Goal: Task Accomplishment & Management: Complete application form

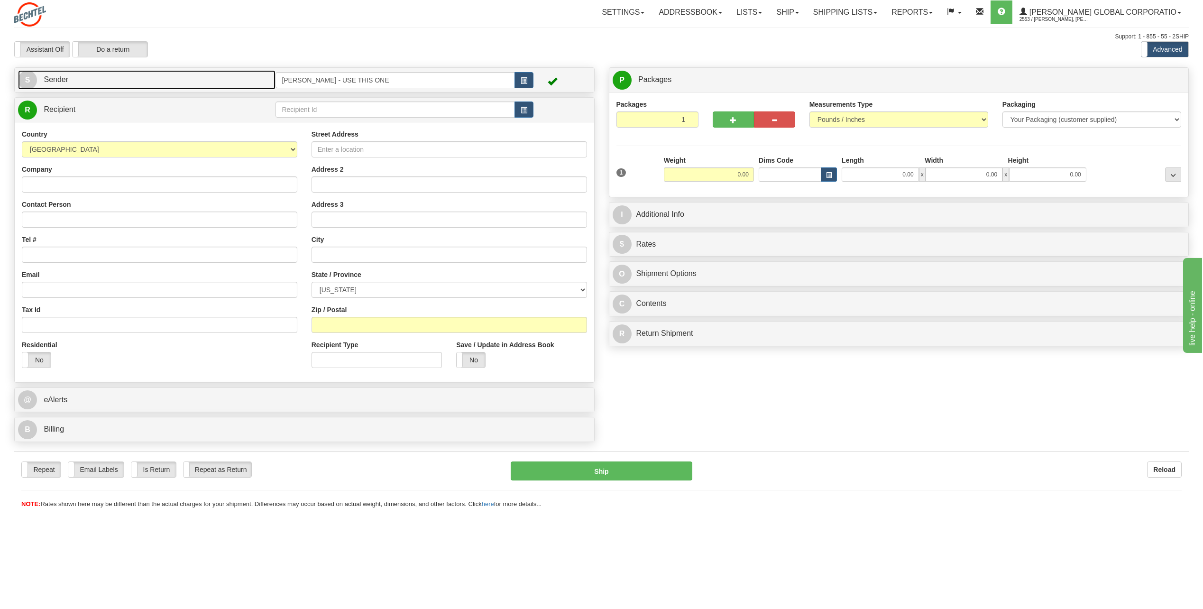
click at [34, 76] on span "S" at bounding box center [27, 80] width 19 height 19
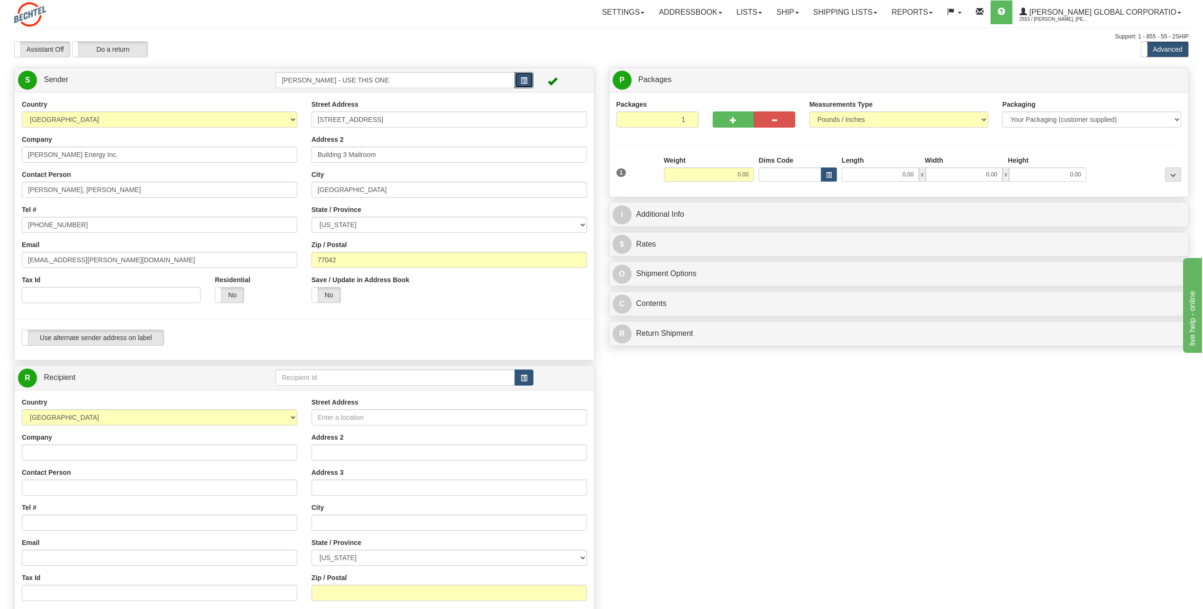
click at [531, 79] on button "button" at bounding box center [524, 80] width 19 height 16
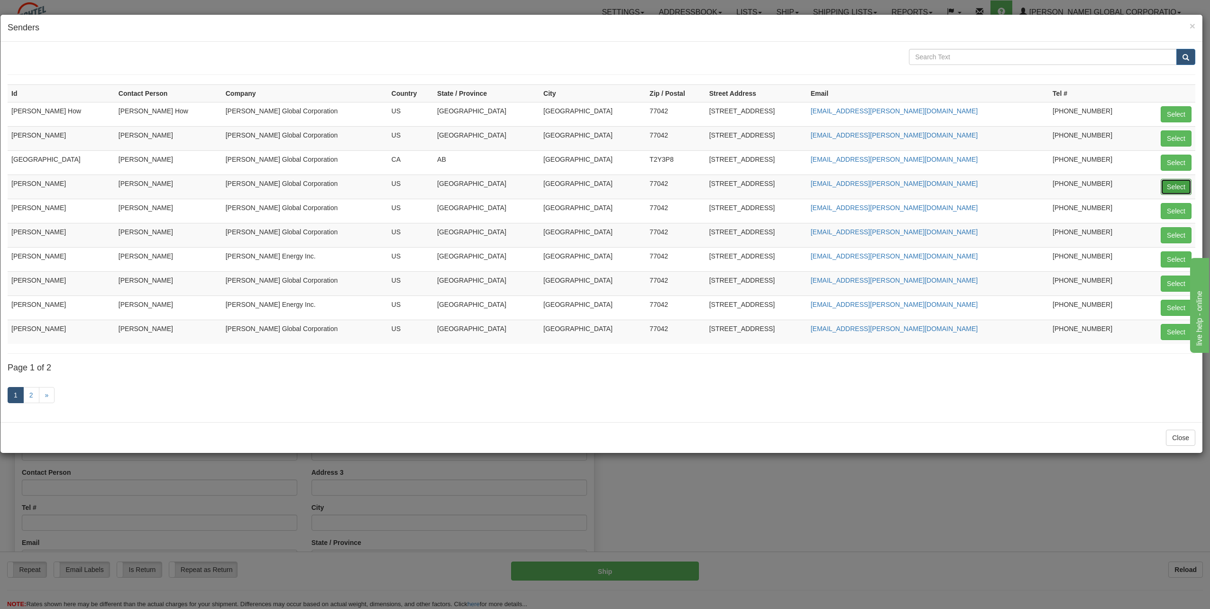
click at [1176, 190] on button "Select" at bounding box center [1176, 187] width 31 height 16
type input "[PERSON_NAME]"
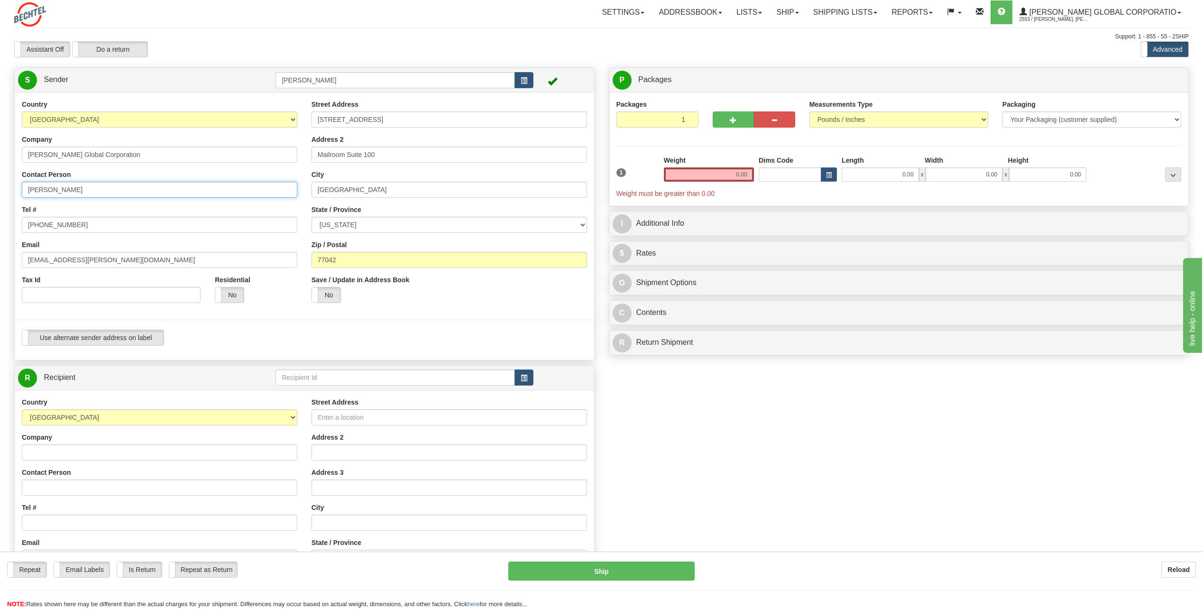
click at [106, 193] on input "[PERSON_NAME]" at bounding box center [160, 190] width 276 height 16
type input "C"
type input "[PERSON_NAME]"
click at [98, 226] on input "[PHONE_NUMBER]" at bounding box center [160, 225] width 276 height 16
type input "[PHONE_NUMBER]"
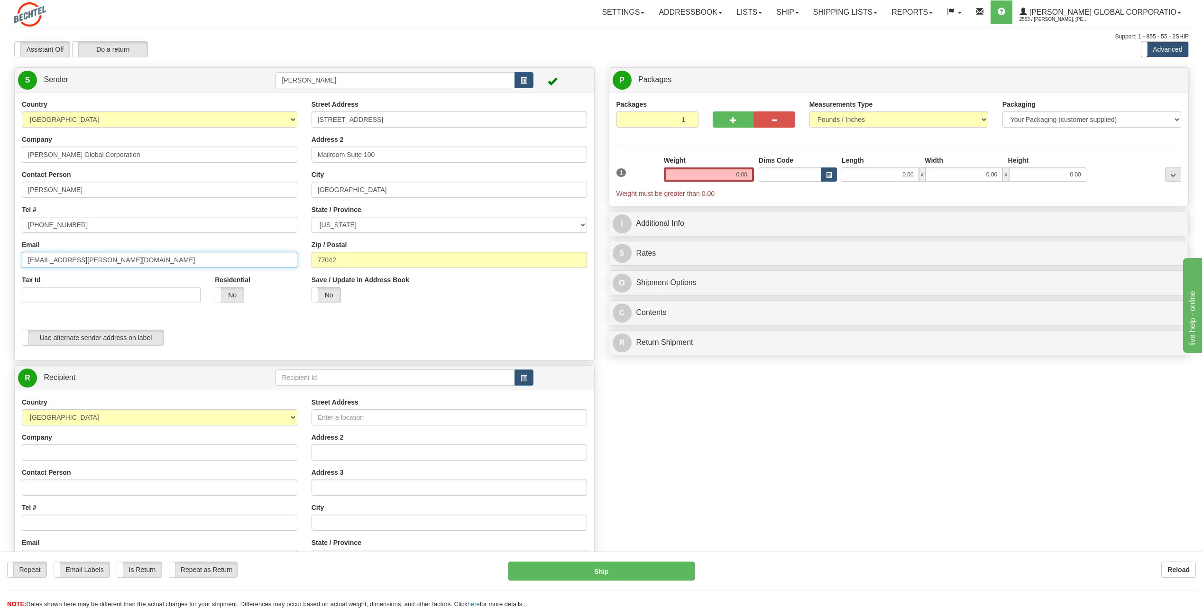
drag, startPoint x: 57, startPoint y: 258, endPoint x: 0, endPoint y: 257, distance: 56.9
click at [0, 257] on html "Training Course Close Toggle navigation Settings Shipping Preferences New Sende…" at bounding box center [601, 304] width 1203 height 609
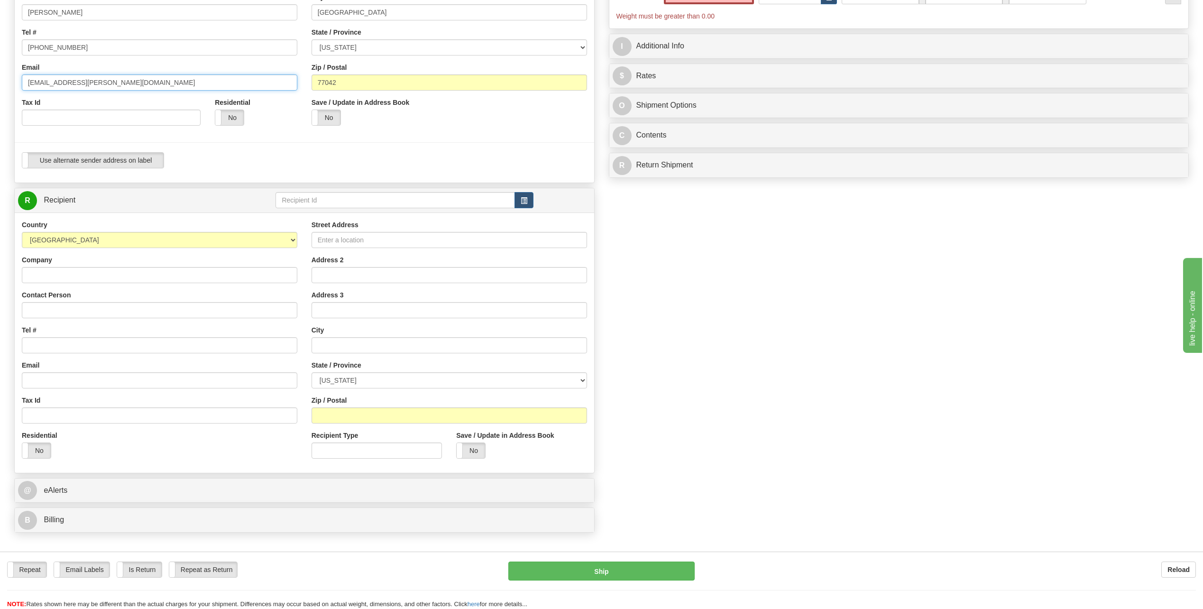
scroll to position [190, 0]
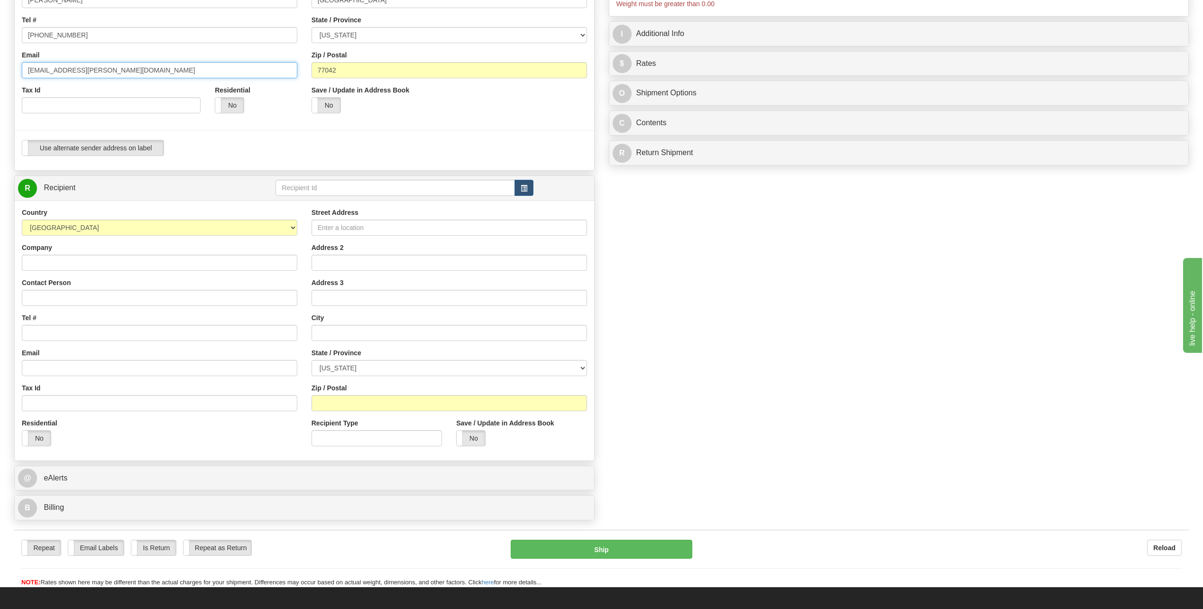
type input "[EMAIL_ADDRESS][PERSON_NAME][DOMAIN_NAME]"
click at [37, 263] on input "Company" at bounding box center [160, 263] width 276 height 16
type input "[PERSON_NAME]"
click at [349, 229] on input "Street Address" at bounding box center [450, 228] width 276 height 16
type input "144 Highway 239 E"
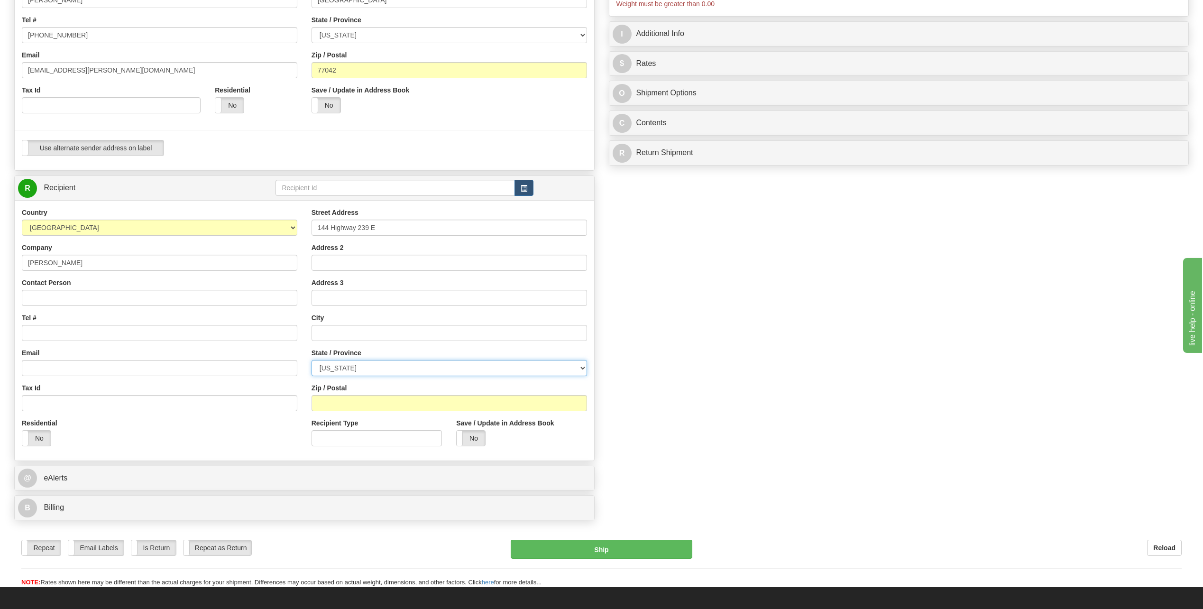
click at [359, 366] on select "[US_STATE] [US_STATE] [US_STATE] [US_STATE] Armed Forces America Armed Forces E…" at bounding box center [450, 368] width 276 height 16
click at [336, 329] on input "text" at bounding box center [450, 333] width 276 height 16
type input "Tivoli"
click at [578, 367] on select "[US_STATE] [US_STATE] [US_STATE] [US_STATE] Armed Forces America Armed Forces E…" at bounding box center [450, 368] width 276 height 16
select select "[GEOGRAPHIC_DATA]"
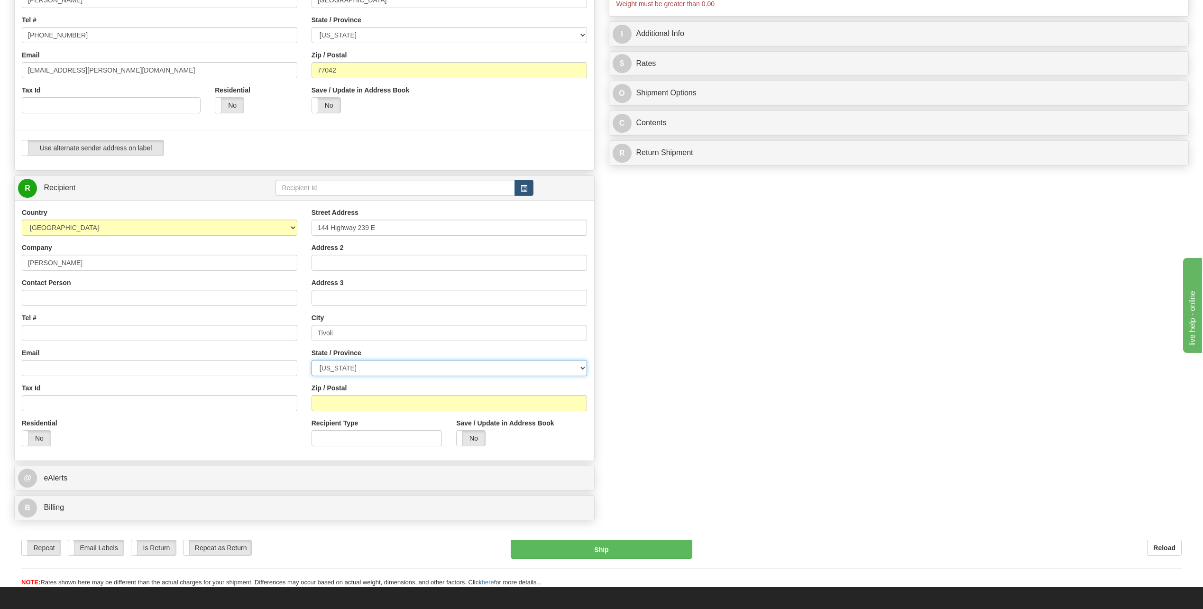
click at [312, 360] on select "[US_STATE] [US_STATE] [US_STATE] [US_STATE] Armed Forces America Armed Forces E…" at bounding box center [450, 368] width 276 height 16
click at [328, 405] on input "Zip / Postal" at bounding box center [450, 403] width 276 height 16
type input "77990"
click at [49, 299] on input "Contact Person" at bounding box center [160, 298] width 276 height 16
type input "[PERSON_NAME]"
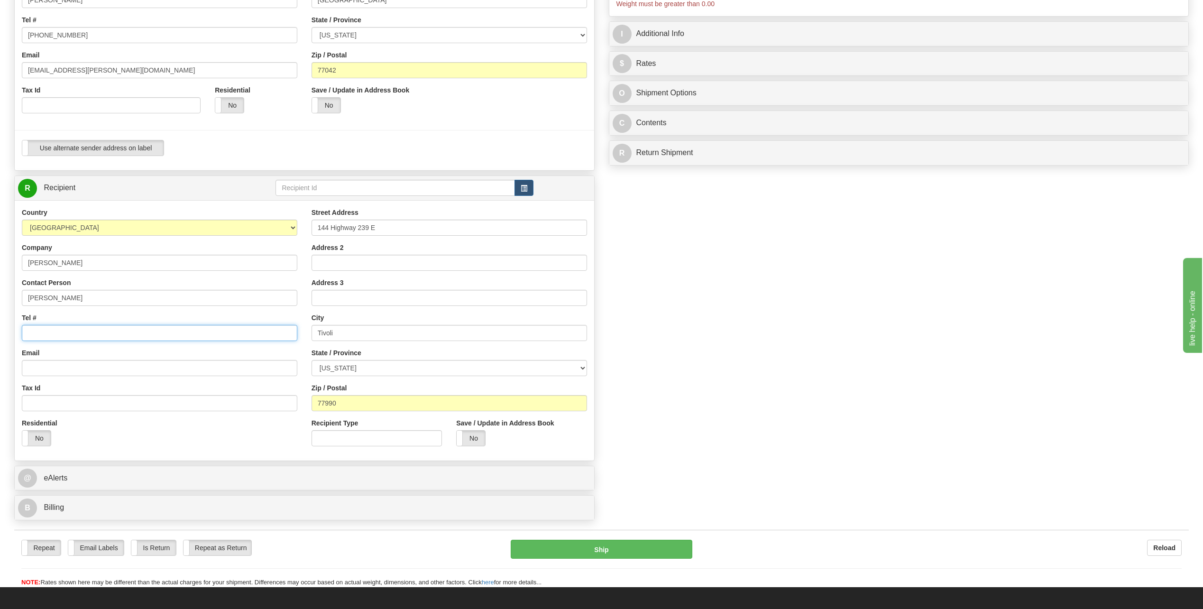
click at [42, 333] on input "Tel #" at bounding box center [160, 333] width 276 height 16
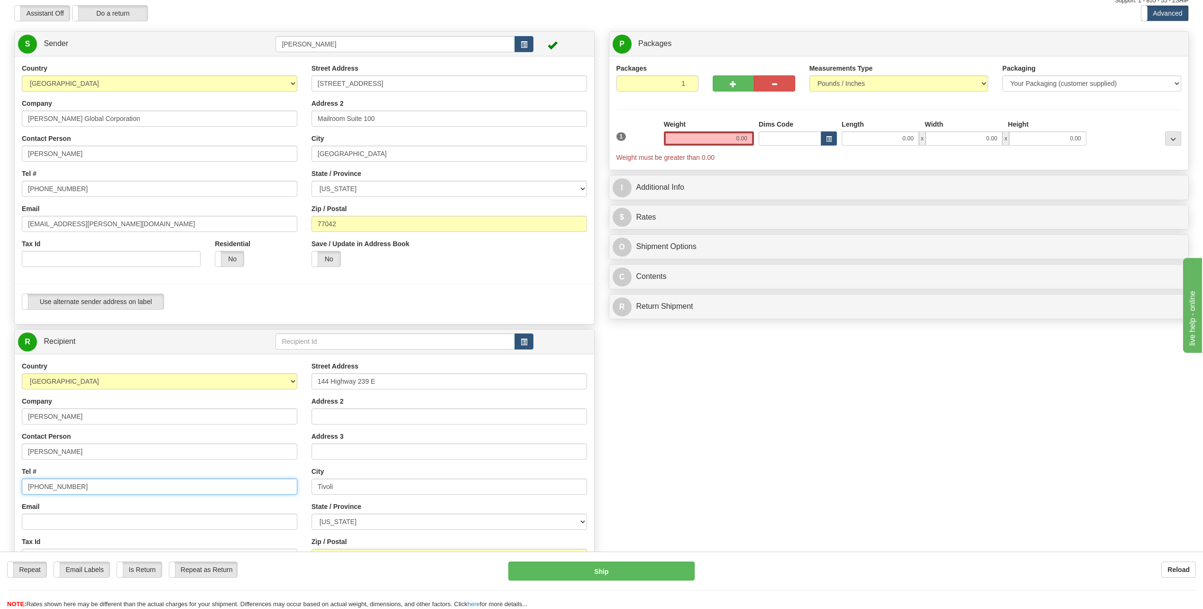
scroll to position [0, 0]
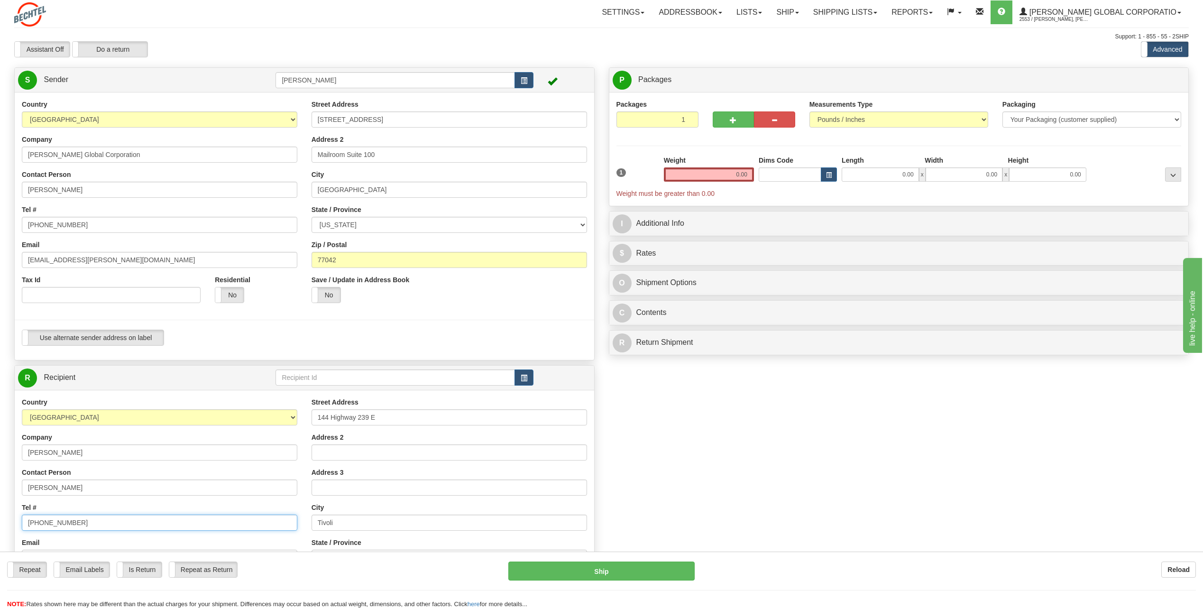
type input "[PHONE_NUMBER]"
drag, startPoint x: 729, startPoint y: 176, endPoint x: 834, endPoint y: 169, distance: 105.5
click at [834, 169] on div "1 Weight 0.00 Dims Code 0.00" at bounding box center [899, 177] width 570 height 43
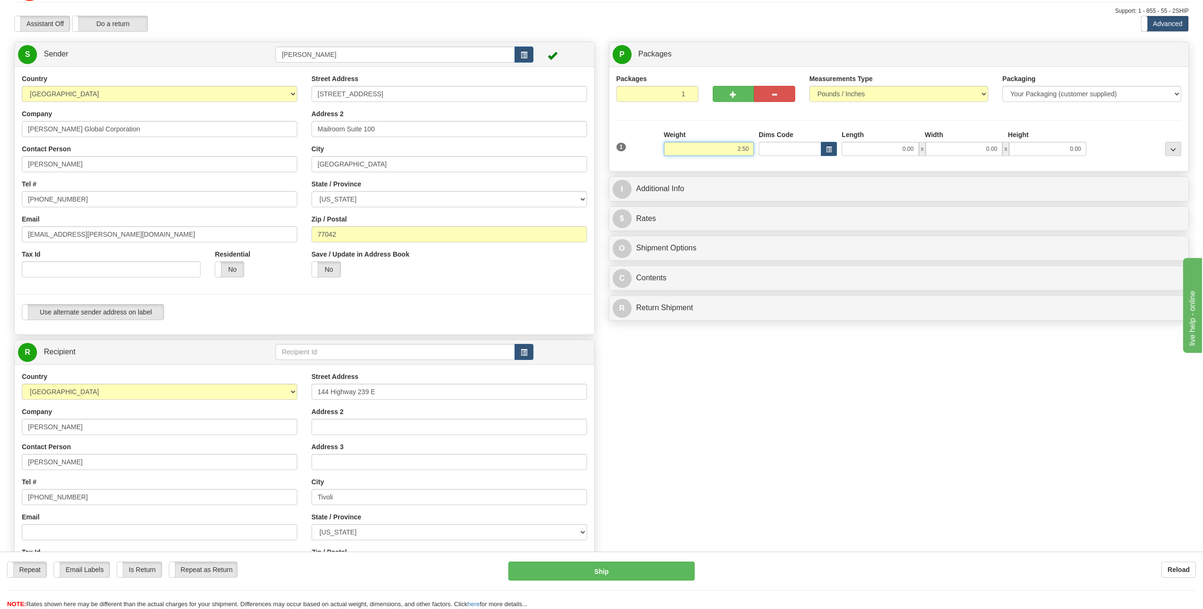
scroll to position [47, 0]
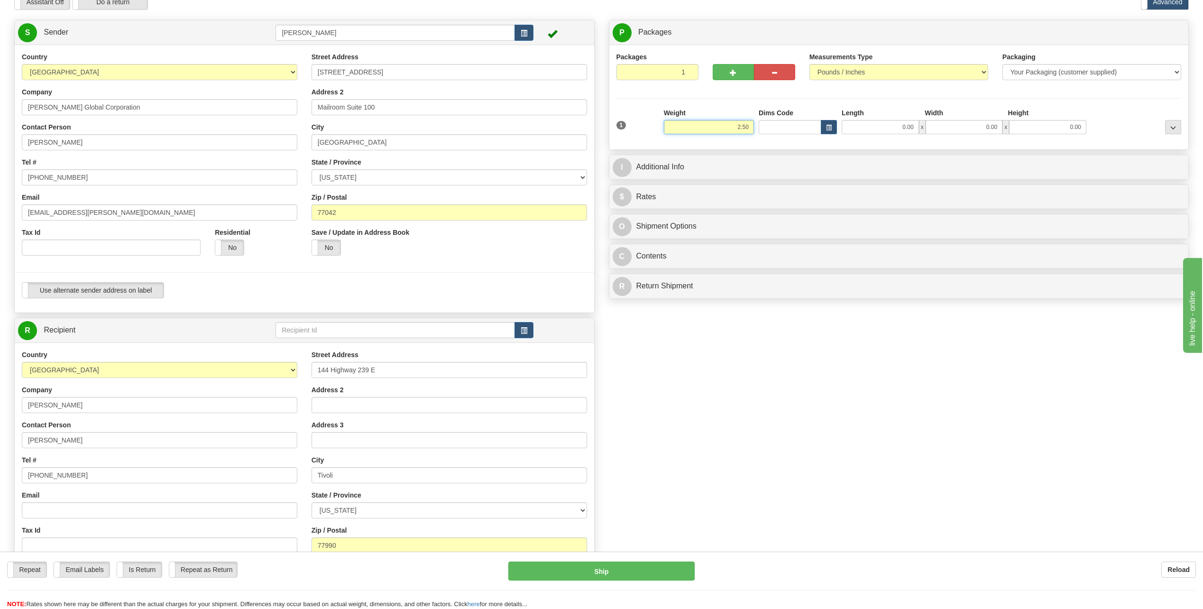
type input "2.50"
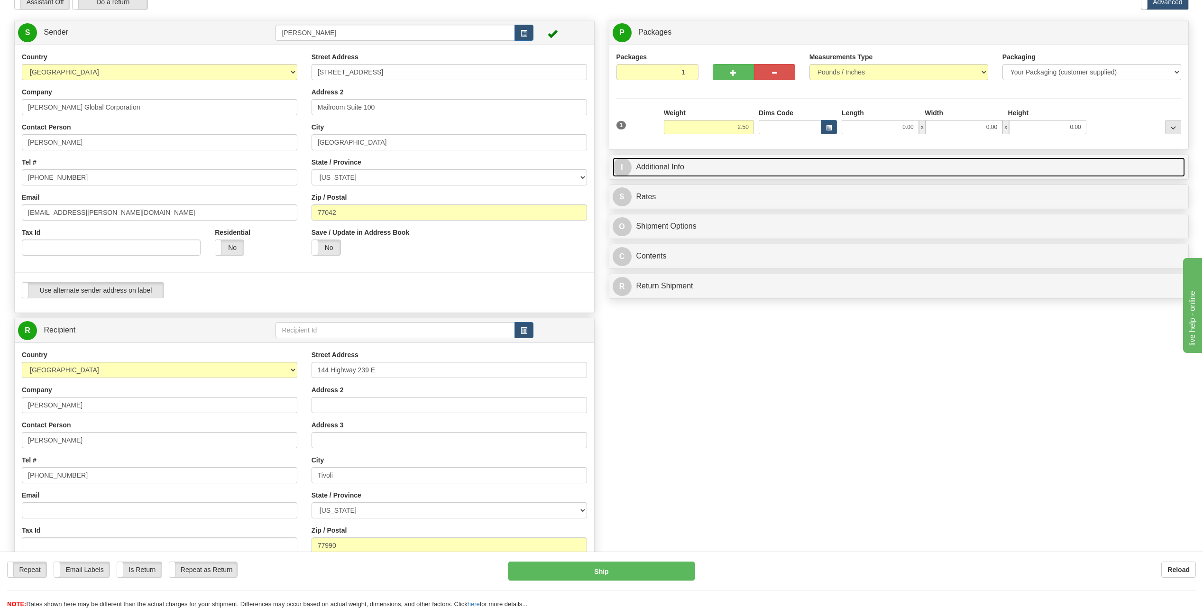
click at [623, 169] on span "I" at bounding box center [622, 167] width 19 height 19
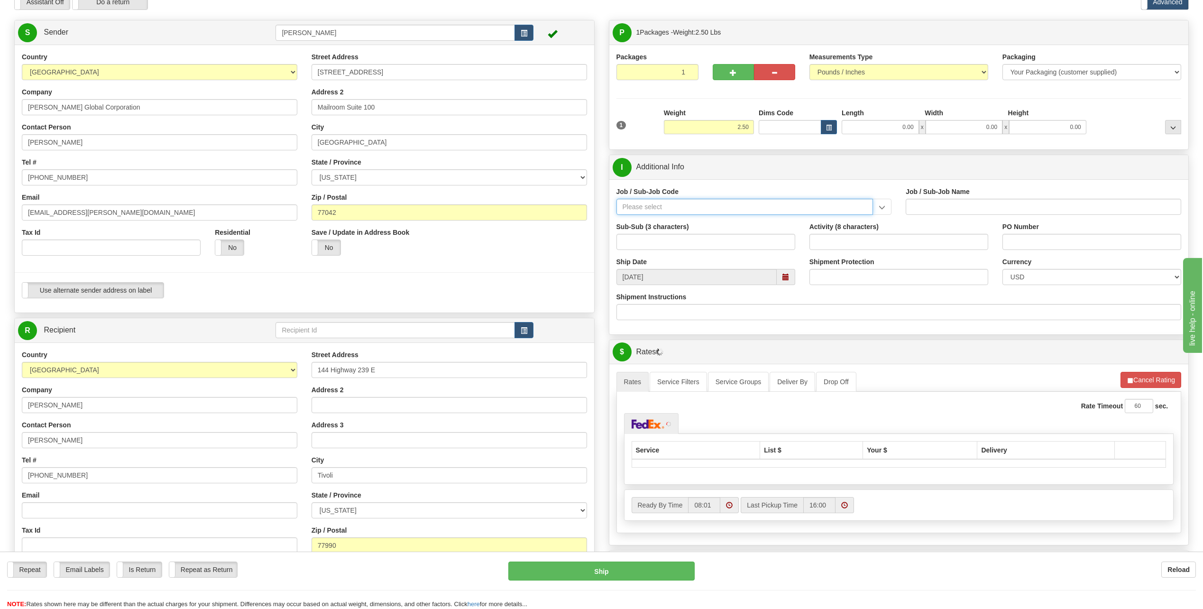
click at [637, 208] on input "Job / Sub-Job Code" at bounding box center [745, 207] width 257 height 16
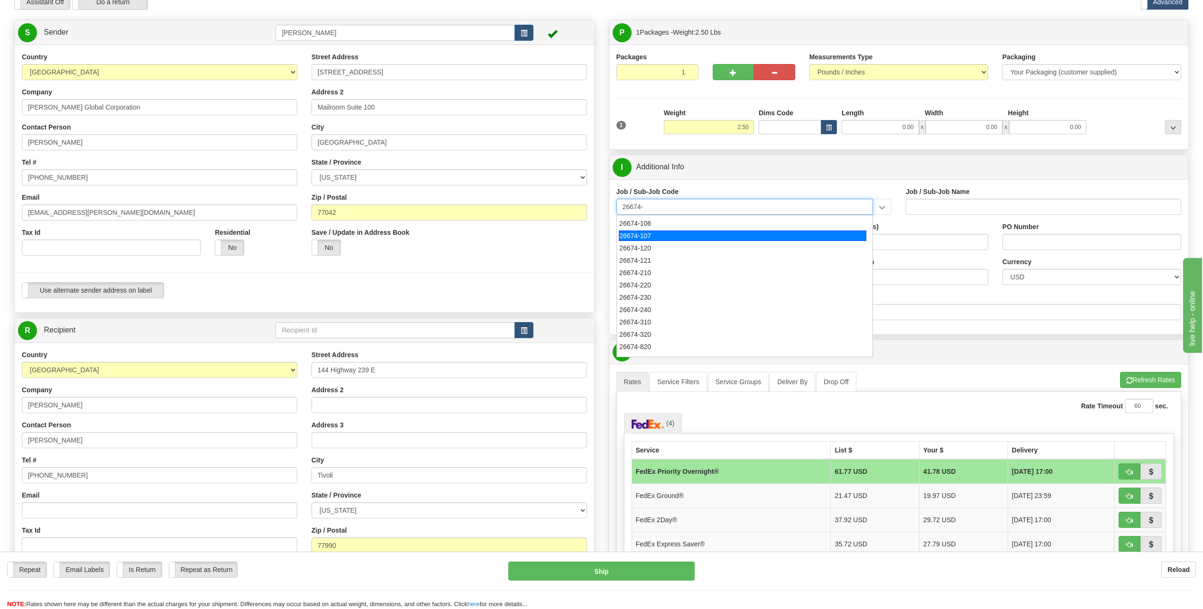
scroll to position [95, 0]
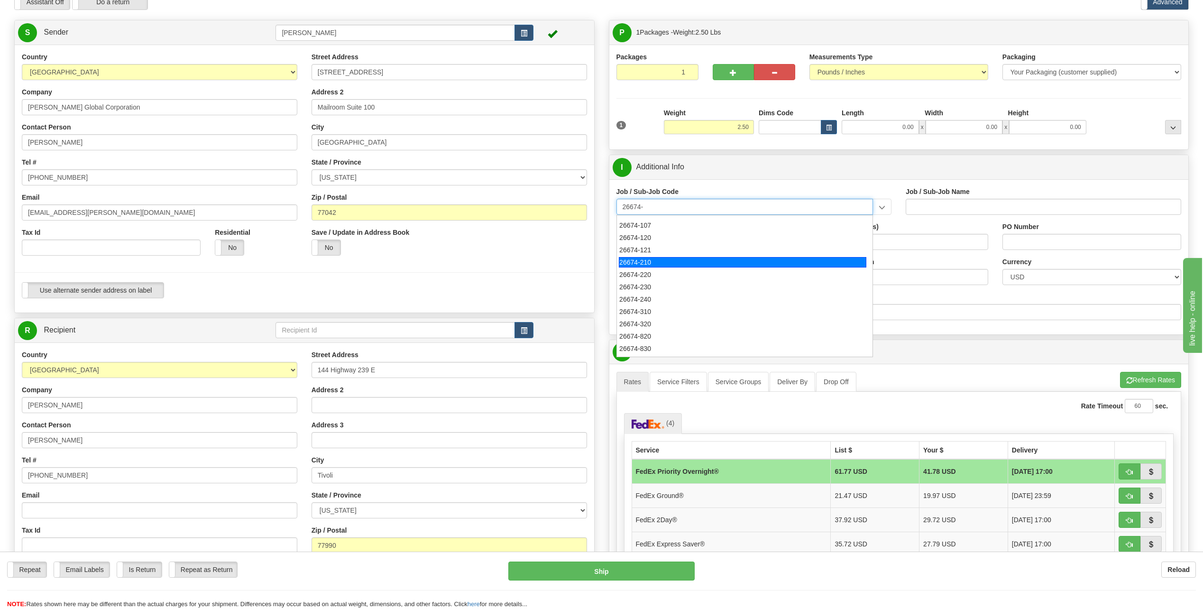
click at [645, 260] on div "26674-210" at bounding box center [743, 262] width 248 height 10
type input "26674-210"
type input "CHARGER SOLAR PROJECT EPC - FIELD NON-MANUAL"
type input "26674-210"
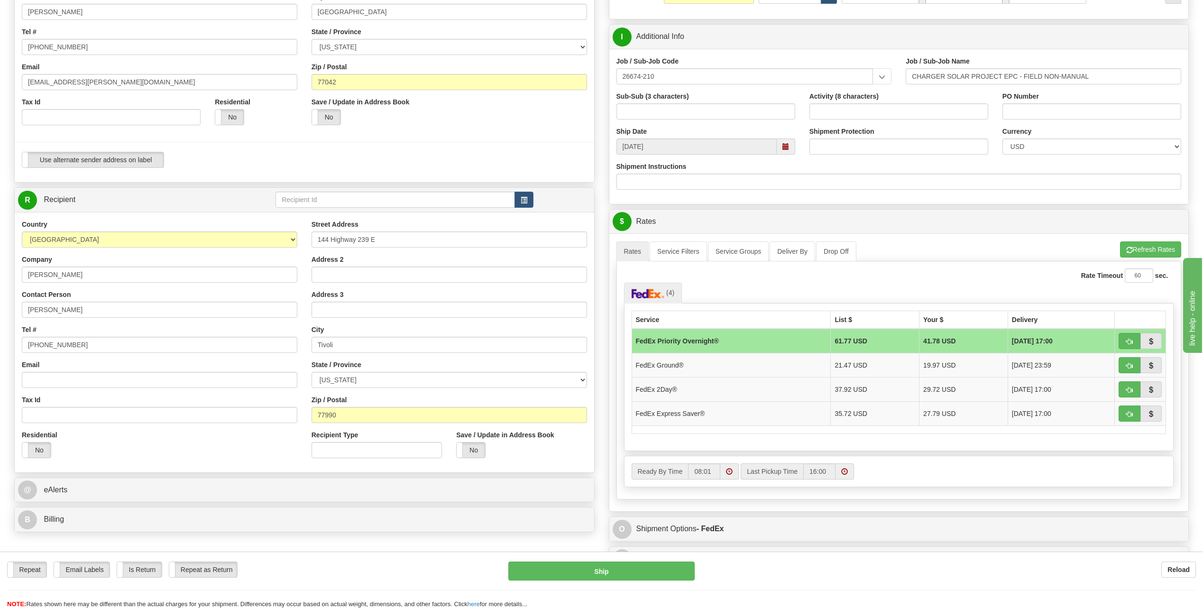
scroll to position [190, 0]
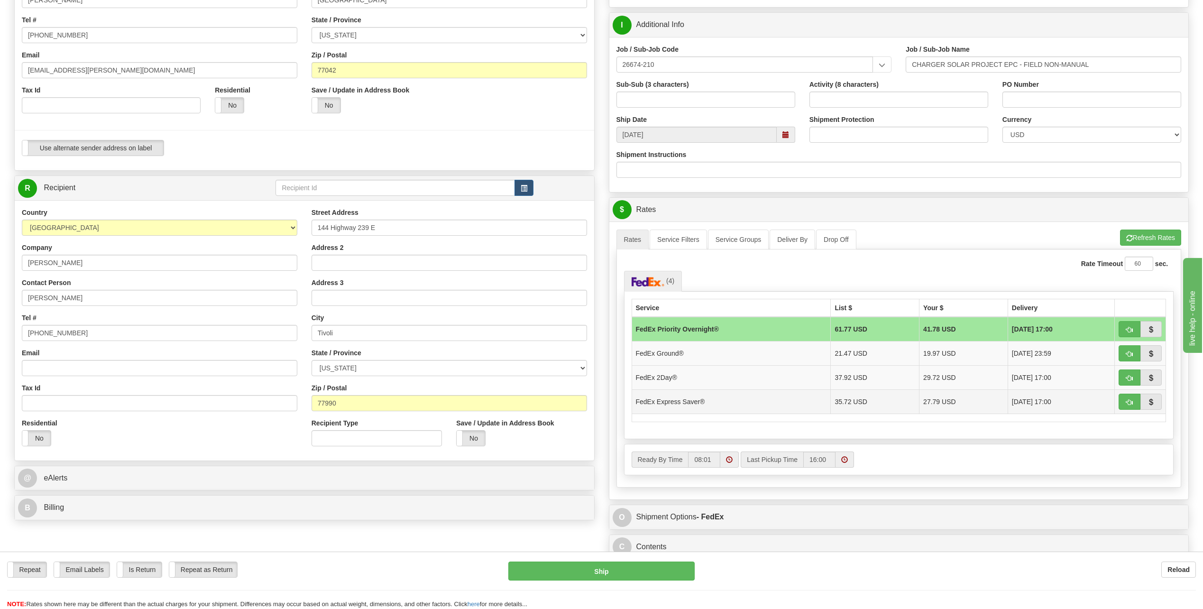
click at [714, 400] on td "FedEx Express Saver®" at bounding box center [731, 401] width 199 height 24
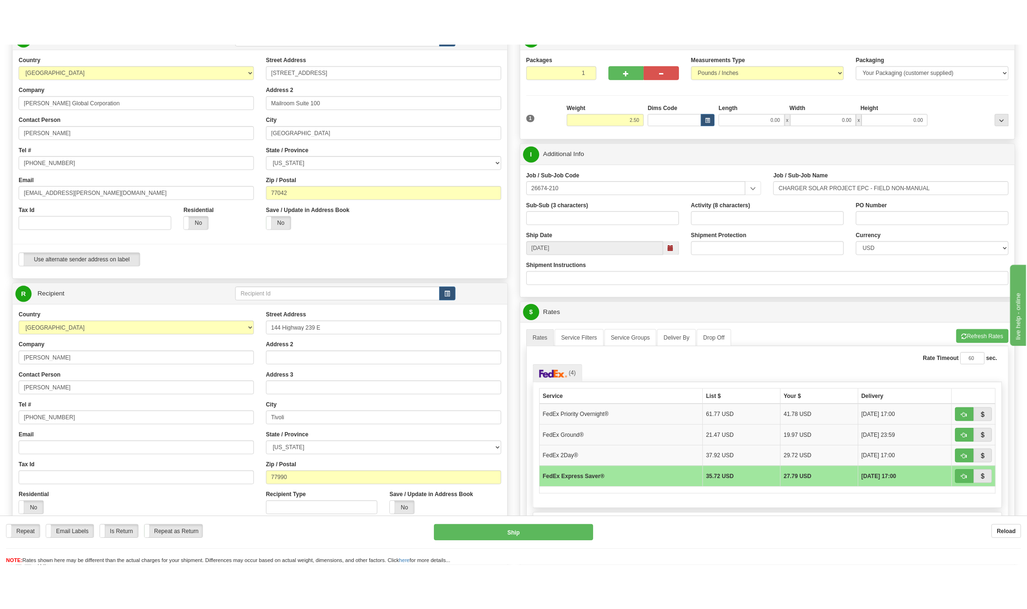
scroll to position [95, 0]
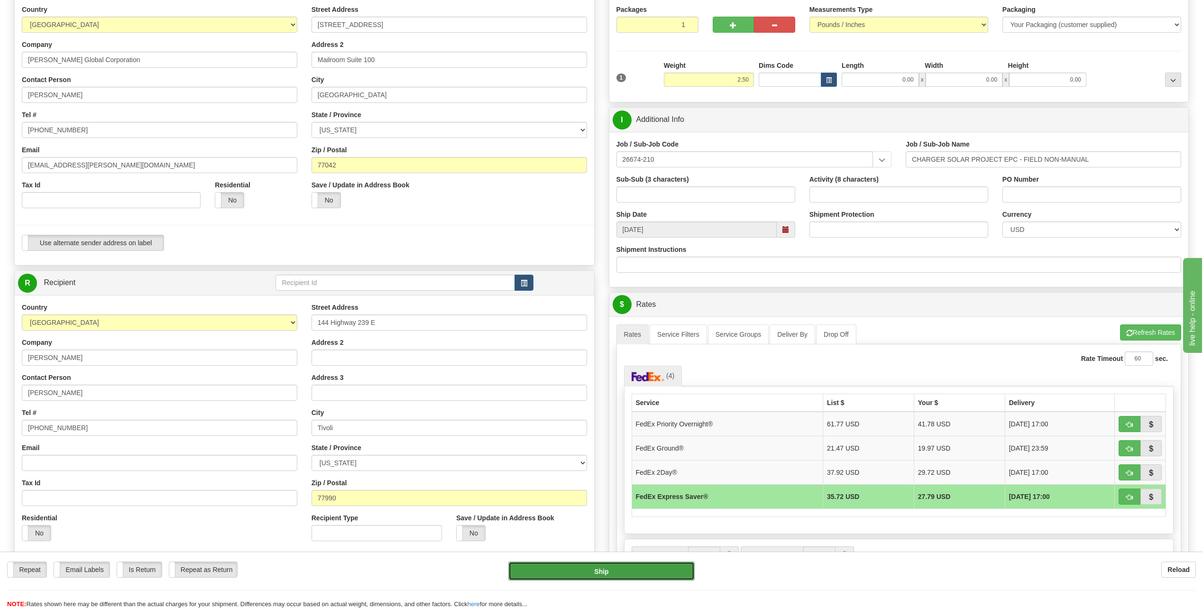
click at [620, 571] on button "Ship" at bounding box center [601, 571] width 186 height 19
type input "20"
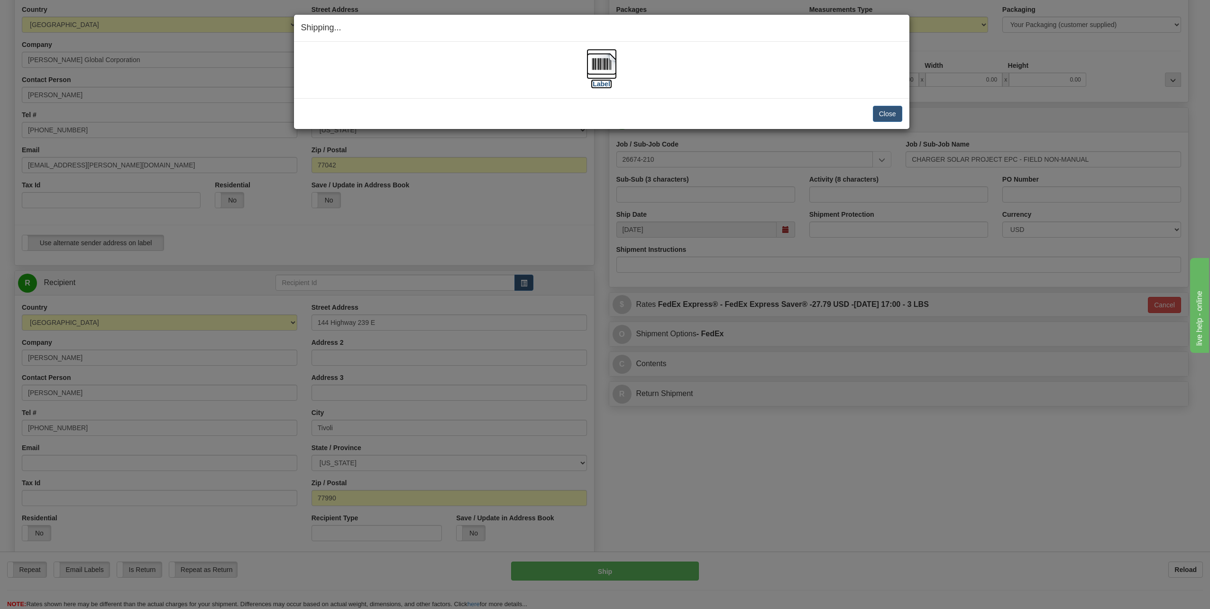
click at [609, 65] on img at bounding box center [602, 64] width 30 height 30
